Goal: Information Seeking & Learning: Stay updated

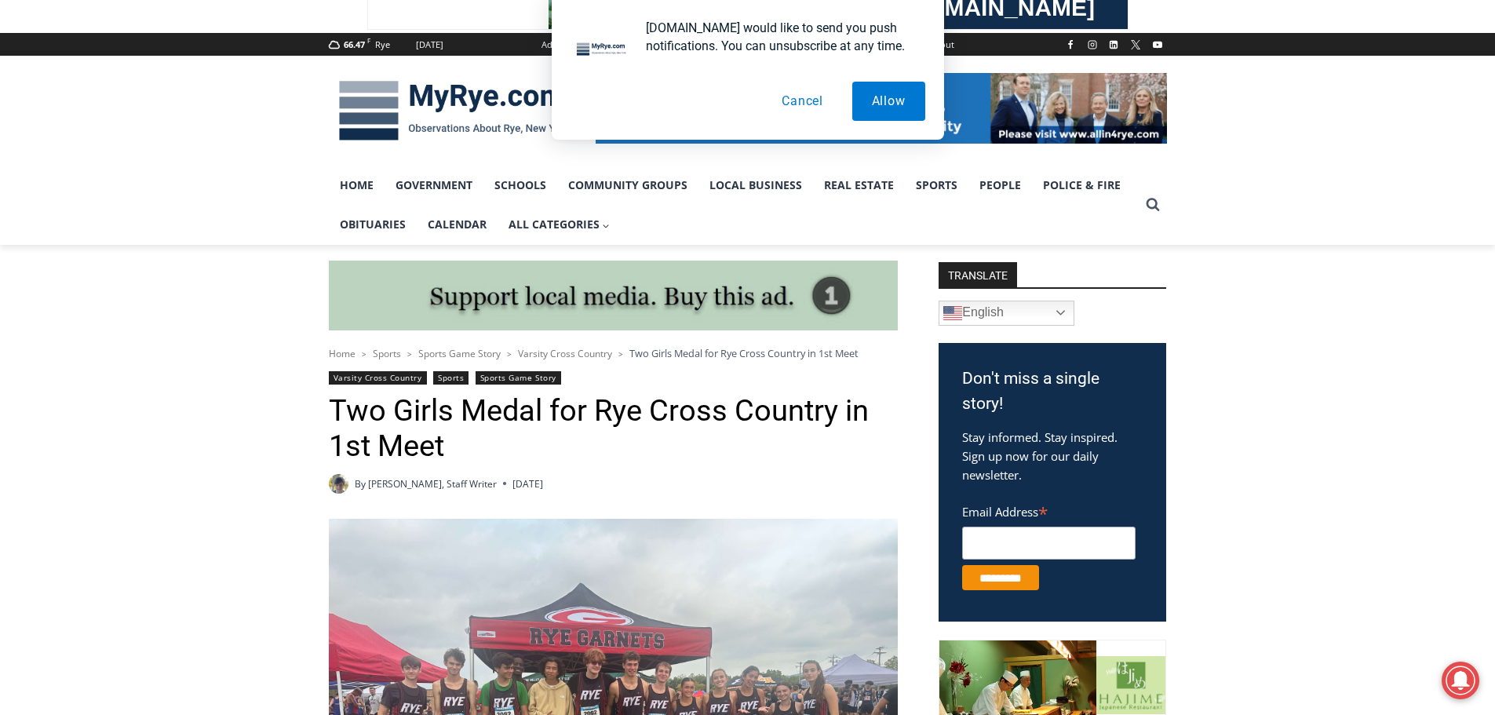
scroll to position [480, 0]
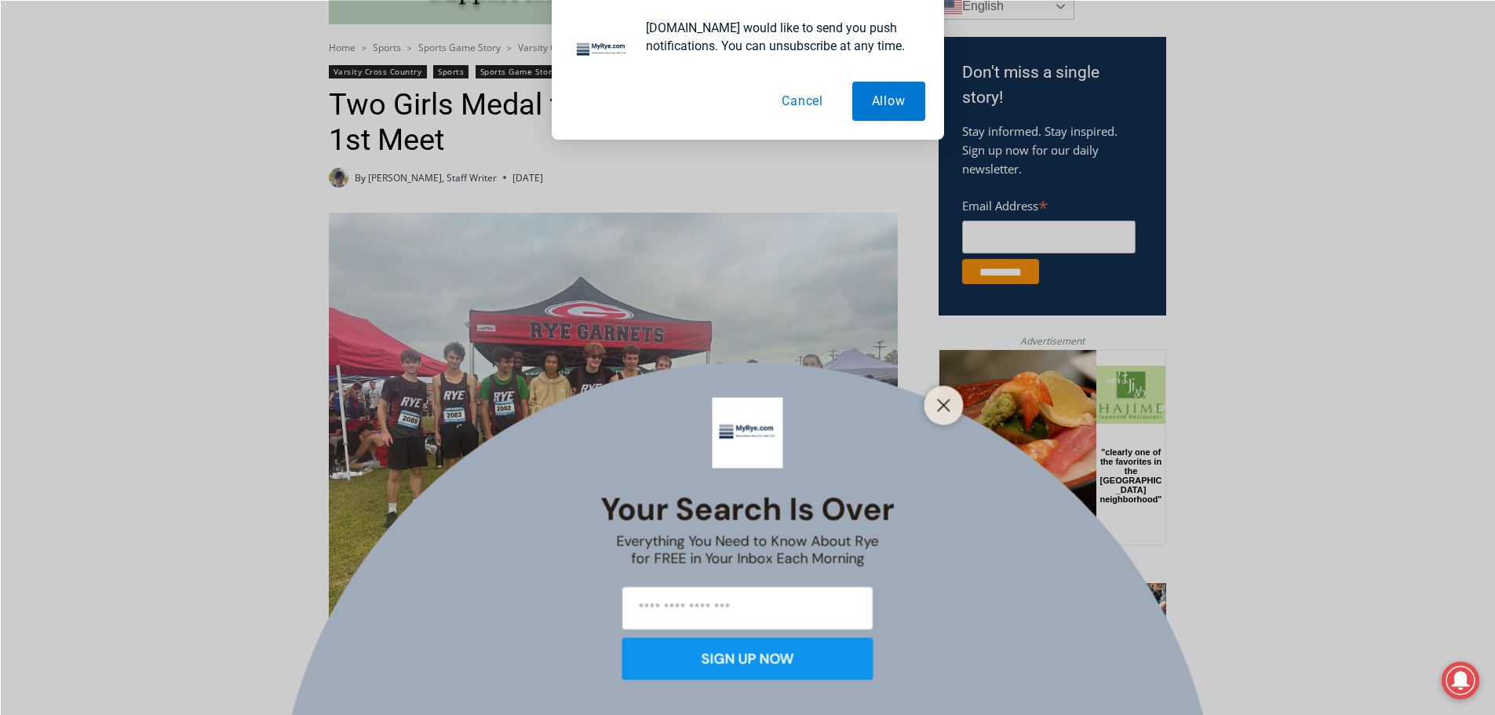
click at [812, 103] on button "Cancel" at bounding box center [802, 101] width 81 height 39
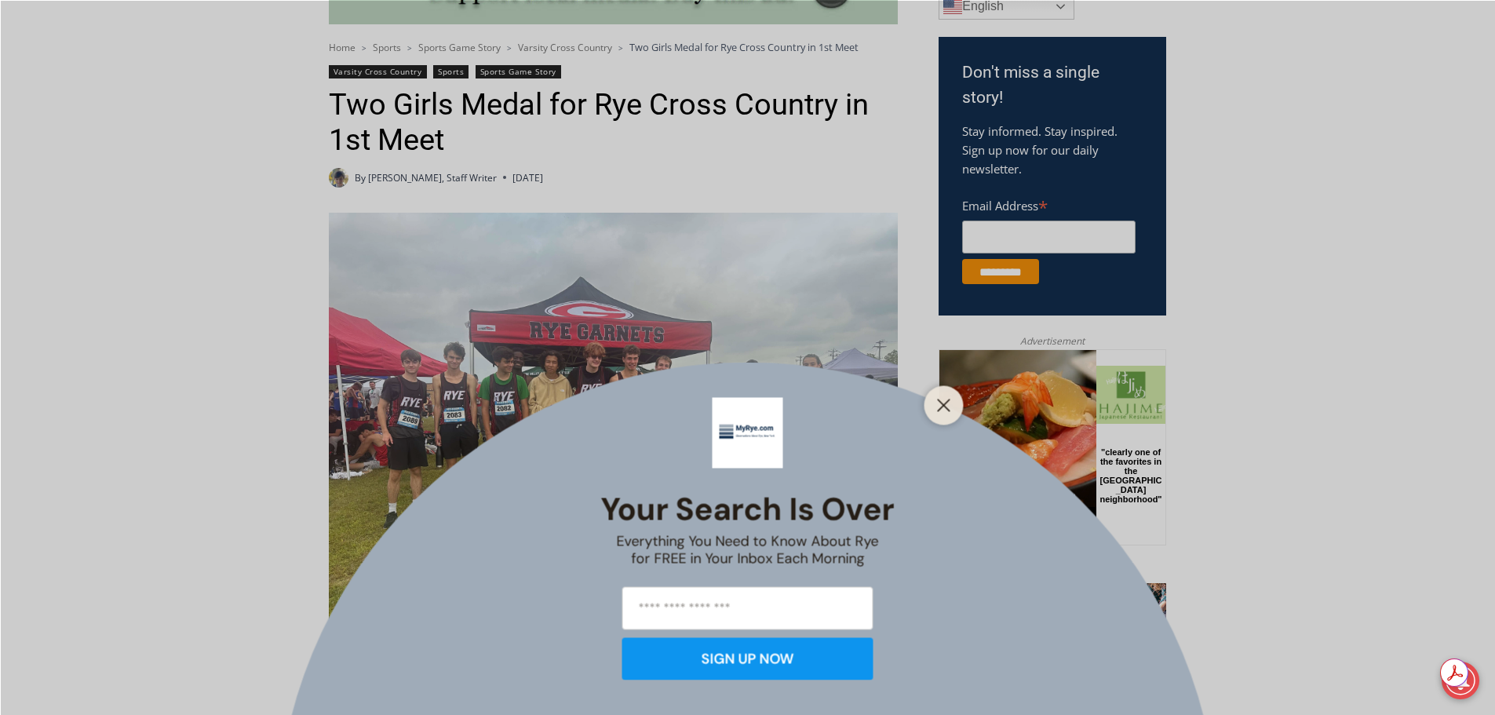
click at [927, 410] on div at bounding box center [944, 404] width 39 height 39
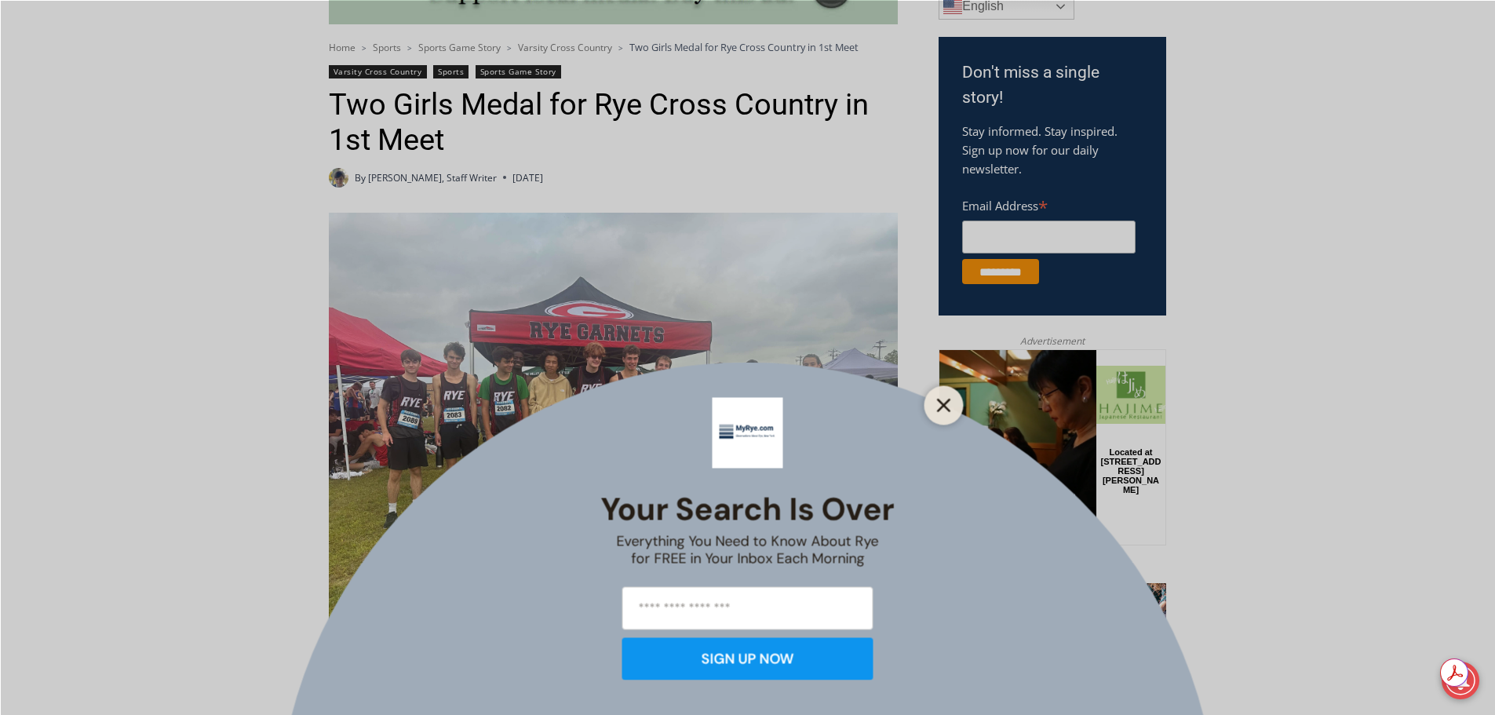
click at [944, 405] on line "Close" at bounding box center [943, 405] width 11 height 11
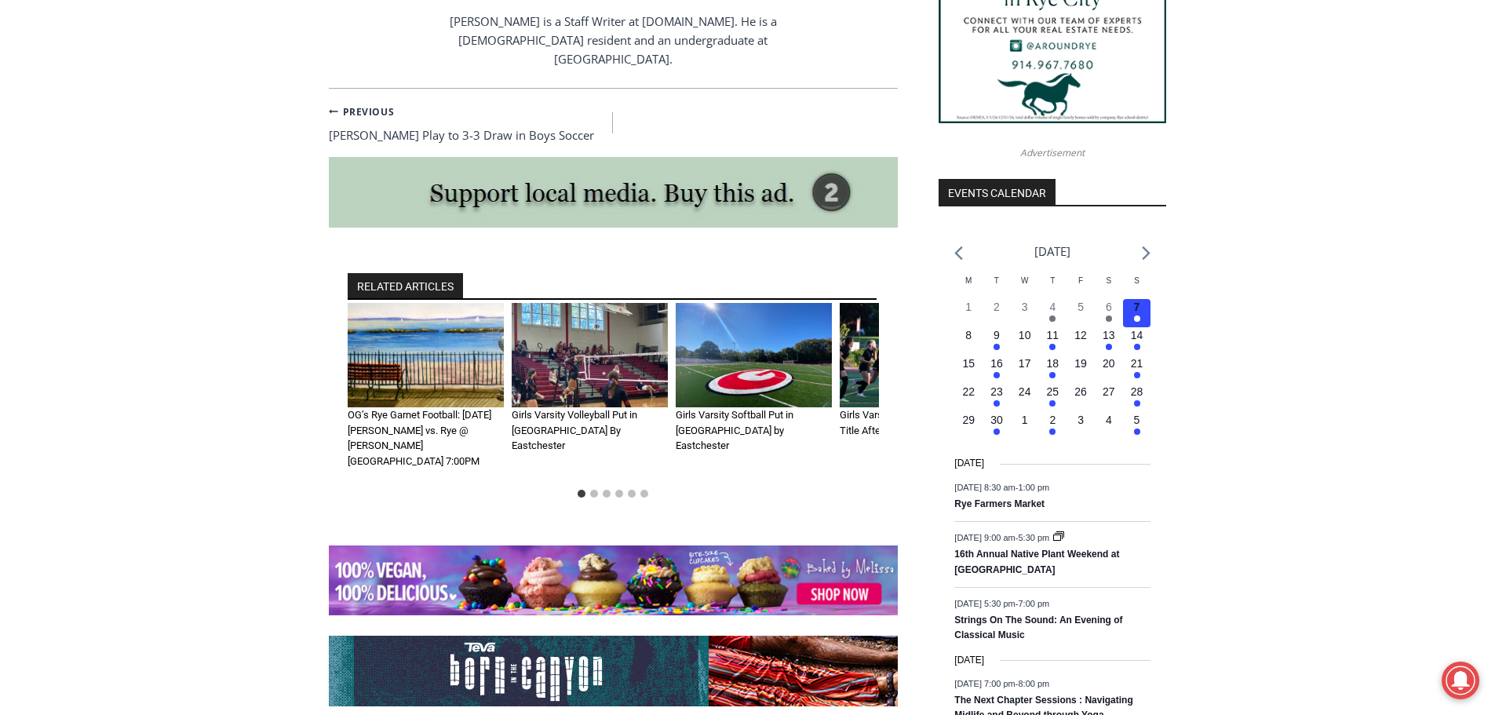
scroll to position [811, 0]
